Goal: Task Accomplishment & Management: Manage account settings

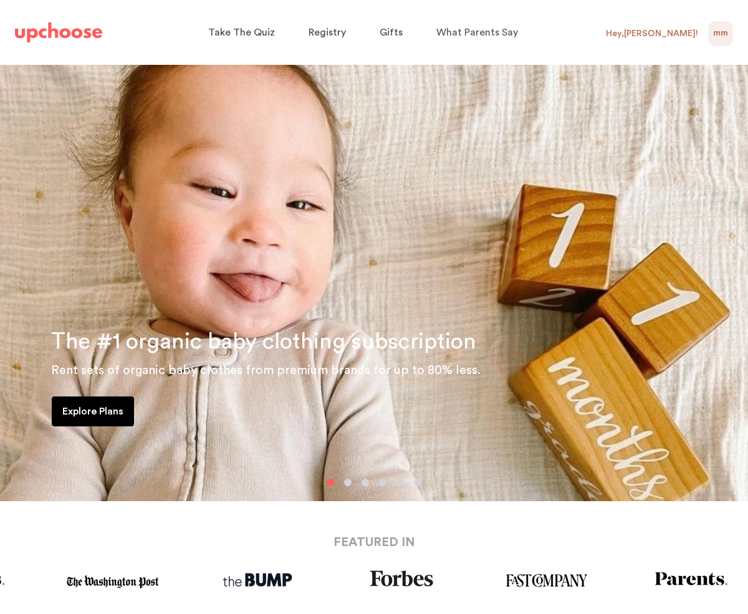
click at [727, 39] on span "MM" at bounding box center [720, 33] width 15 height 15
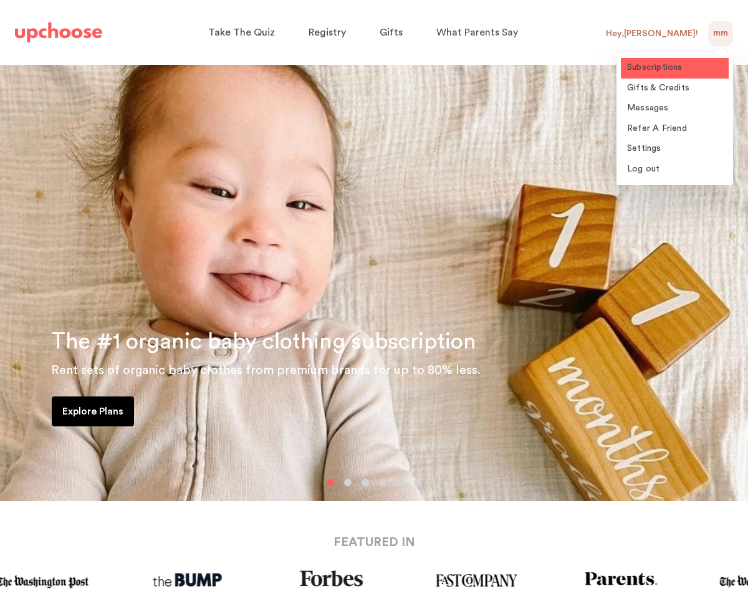
click at [673, 62] on link "Subscriptions" at bounding box center [675, 68] width 108 height 21
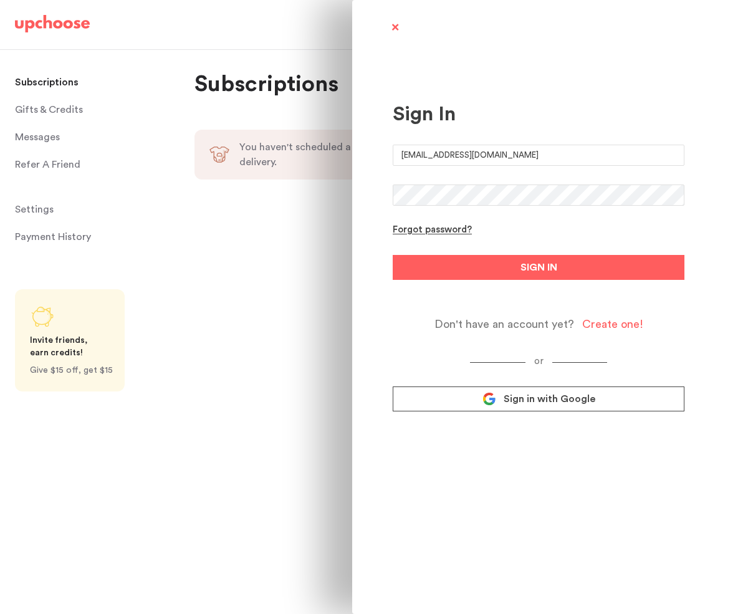
click at [201, 289] on div "Sign In [EMAIL_ADDRESS][DOMAIN_NAME] Forgot password? SIGN IN Don't have an acc…" at bounding box center [374, 307] width 748 height 614
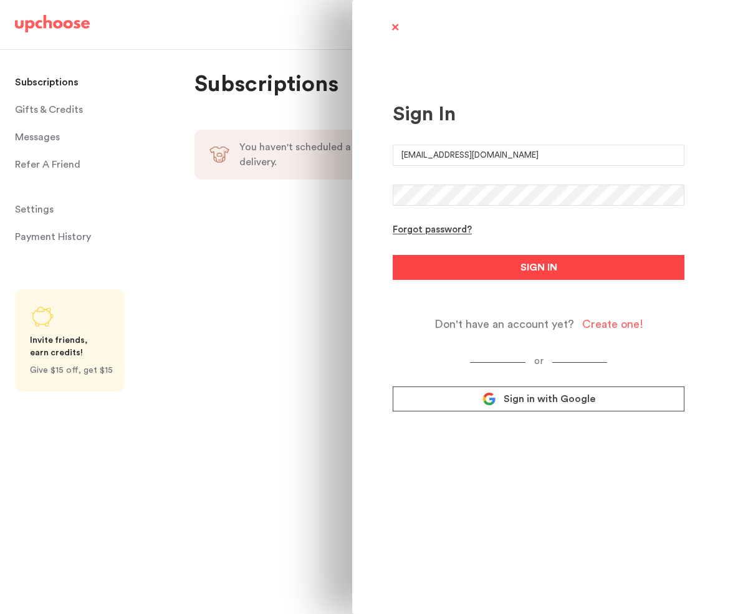
click at [516, 272] on button "SIGN IN" at bounding box center [539, 267] width 292 height 25
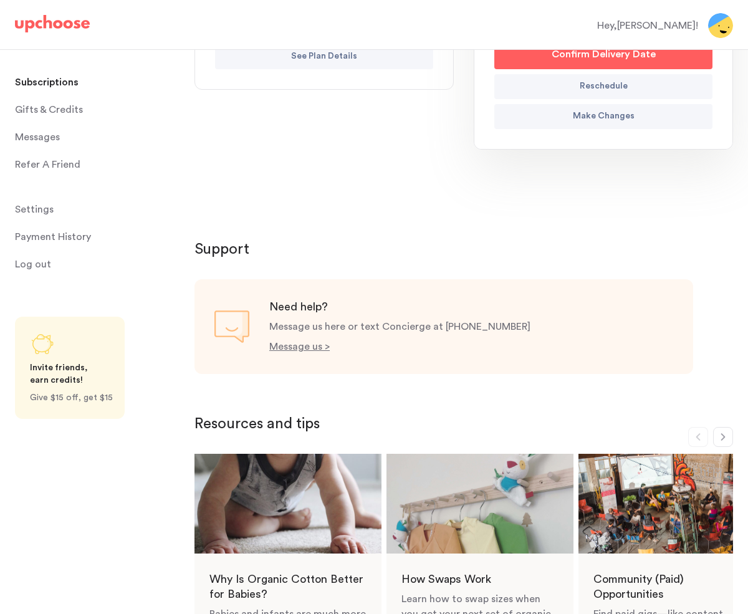
scroll to position [378, 0]
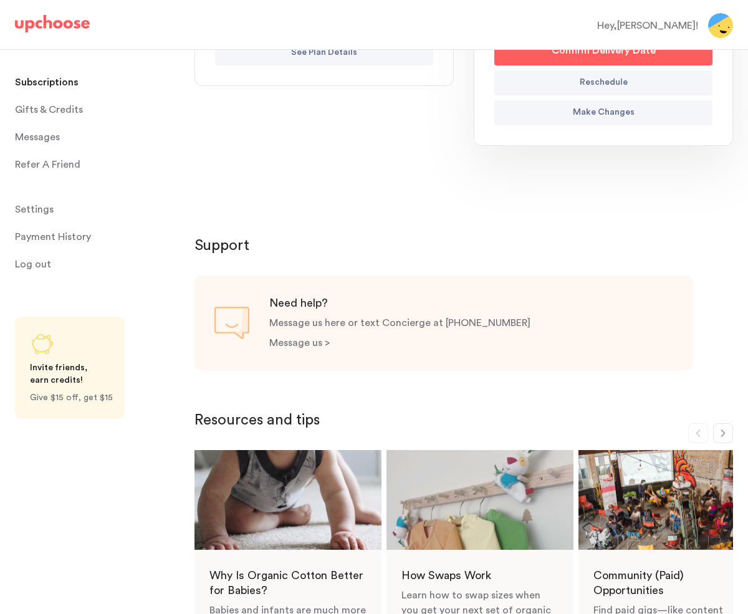
click at [287, 341] on p "Message us >" at bounding box center [299, 343] width 60 height 10
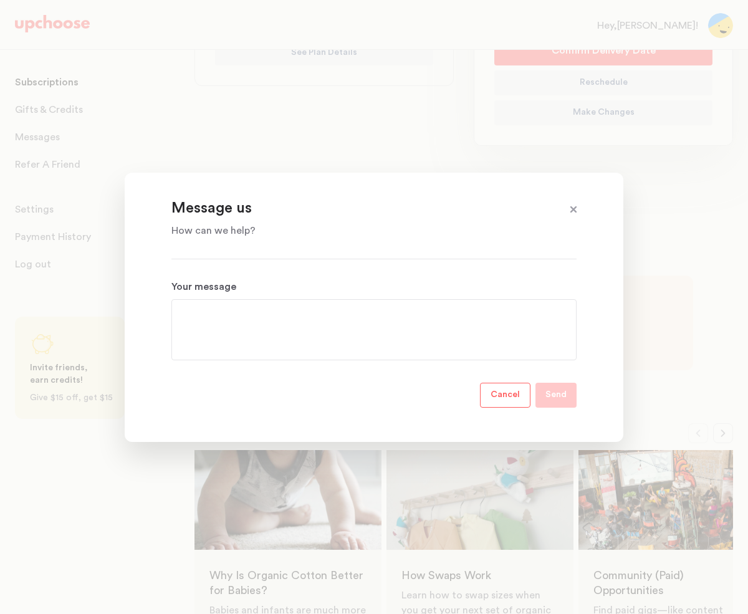
click at [575, 208] on span at bounding box center [573, 210] width 16 height 16
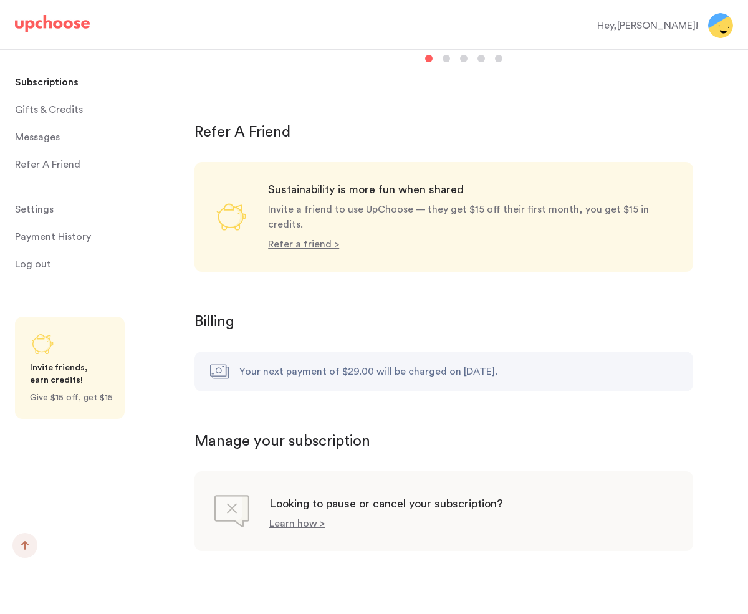
scroll to position [1033, 0]
click at [279, 517] on p "Learn how >" at bounding box center [296, 522] width 55 height 10
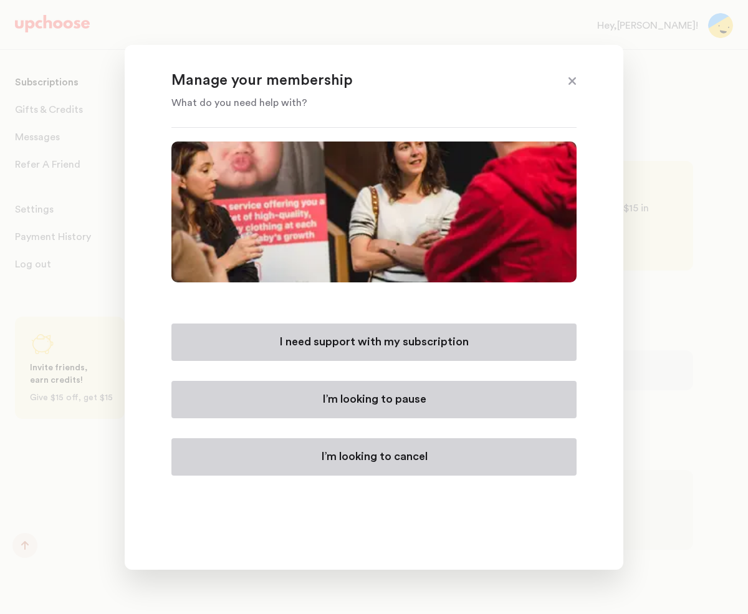
click at [302, 459] on button "I’m looking to cancel" at bounding box center [373, 456] width 405 height 37
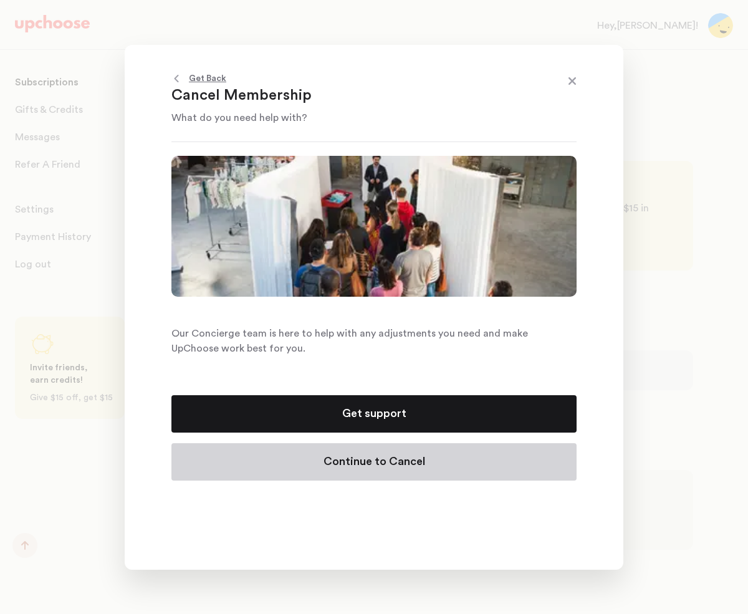
click at [312, 418] on button "Get support" at bounding box center [373, 413] width 405 height 37
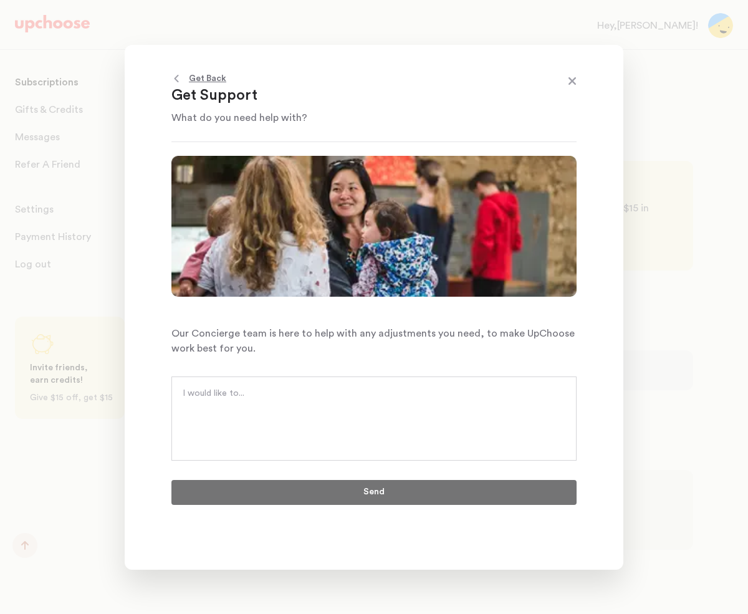
click at [572, 76] on span at bounding box center [572, 82] width 16 height 16
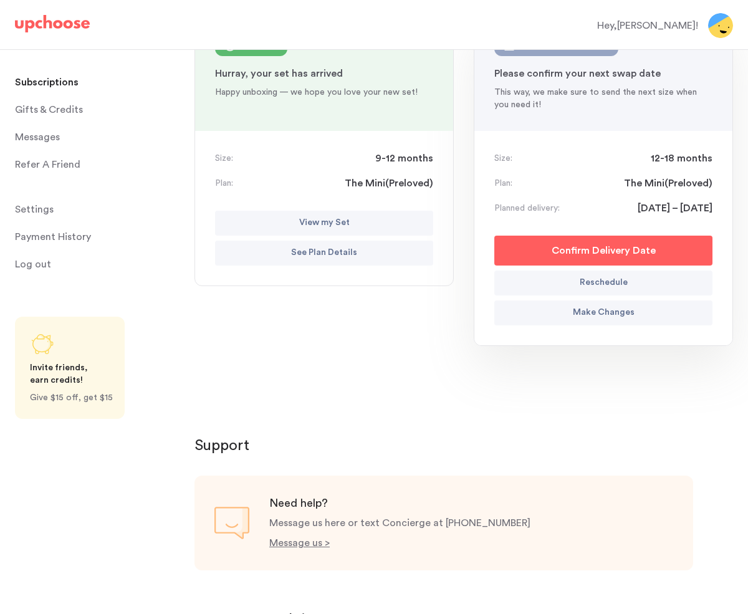
scroll to position [0, 0]
